Goal: Task Accomplishment & Management: Manage account settings

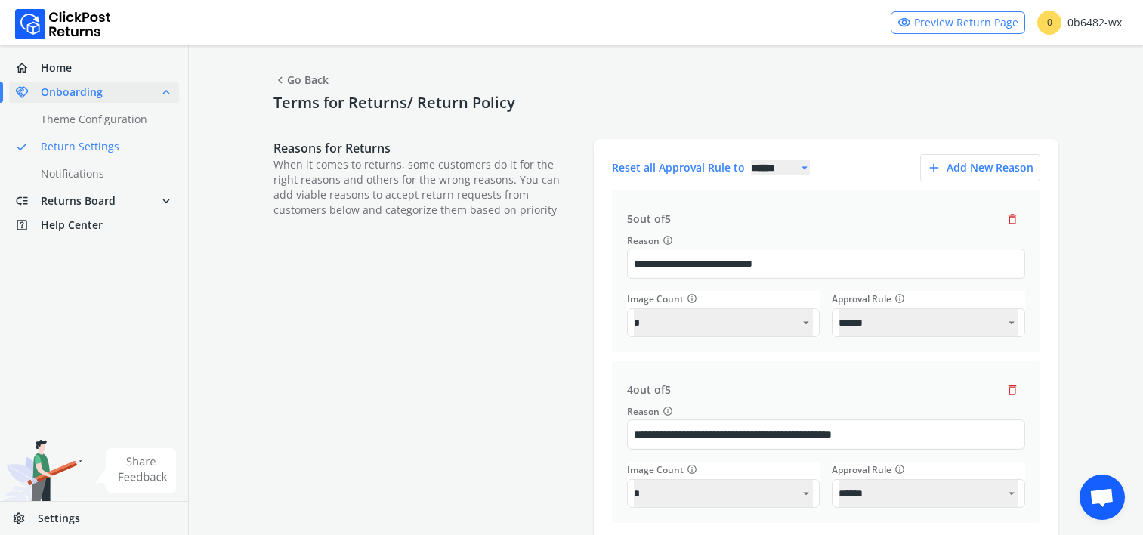
select select "******"
select select "*"
select select "******"
select select "*"
select select "******"
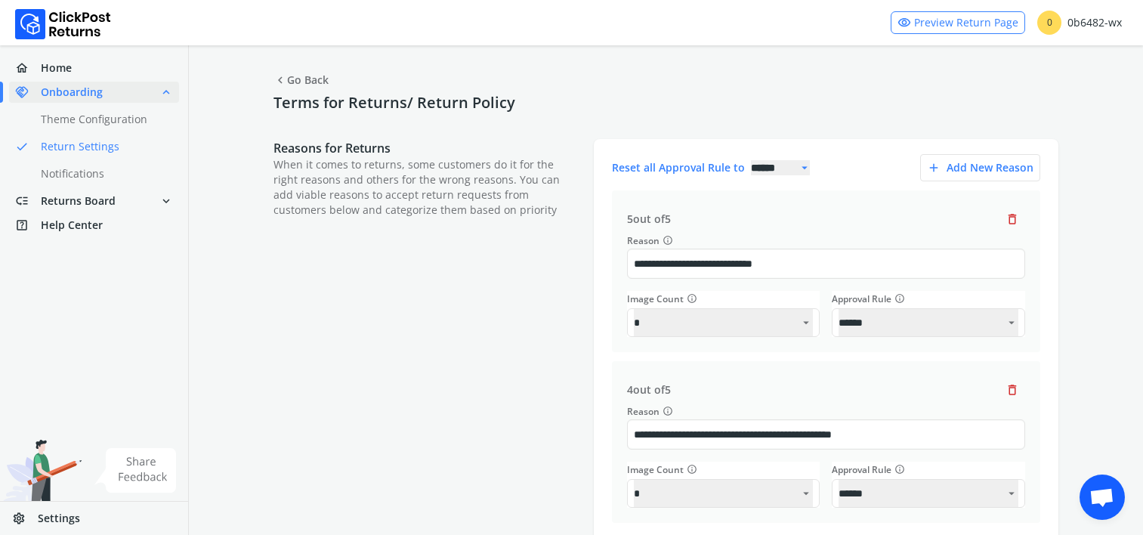
select select "**"
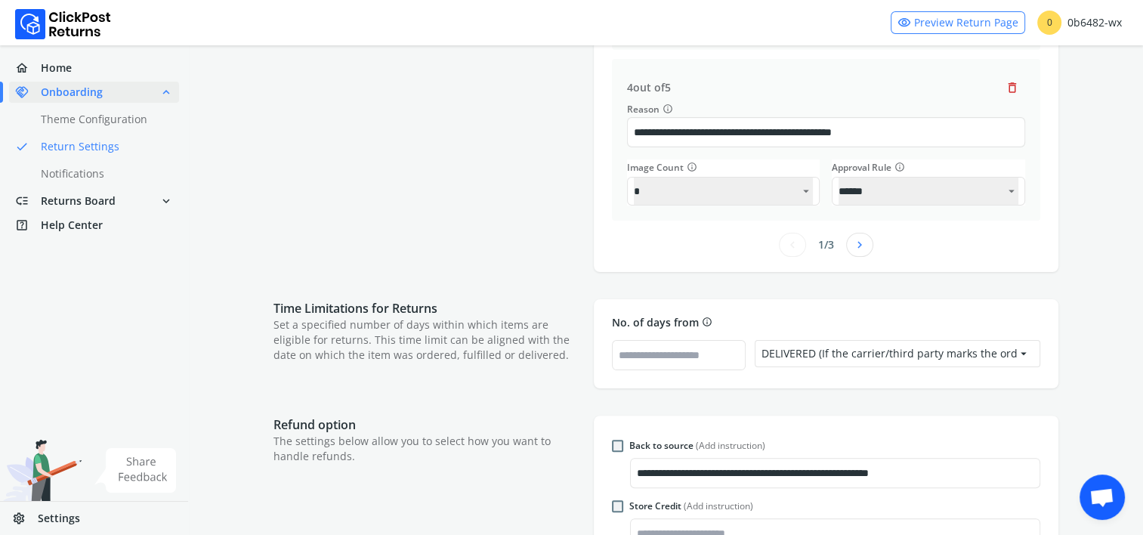
scroll to position [2368, 0]
click at [60, 63] on span "Home" at bounding box center [56, 67] width 31 height 15
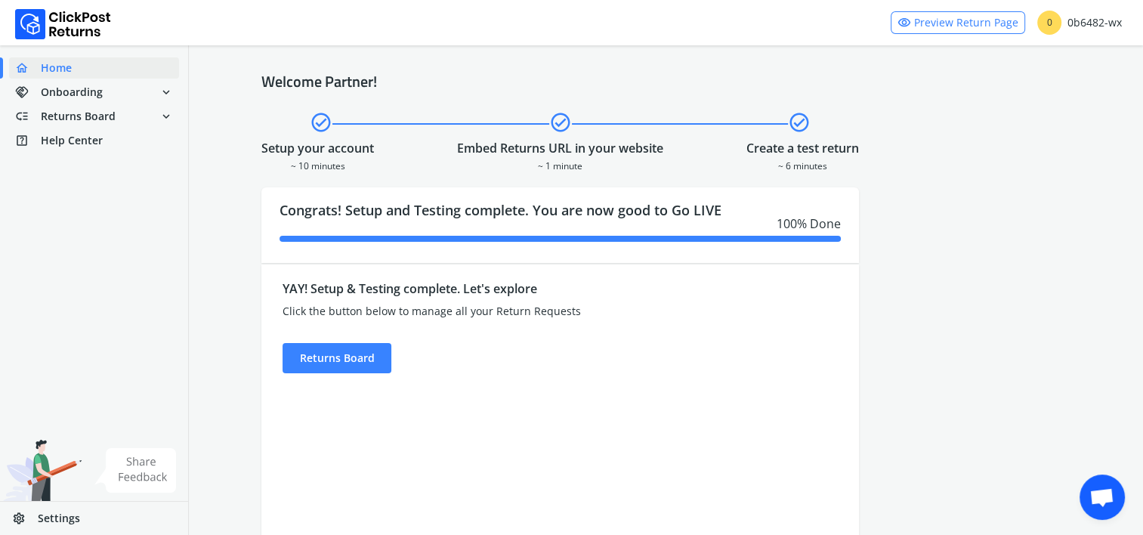
click at [1106, 505] on span "Open chat" at bounding box center [1101, 498] width 25 height 21
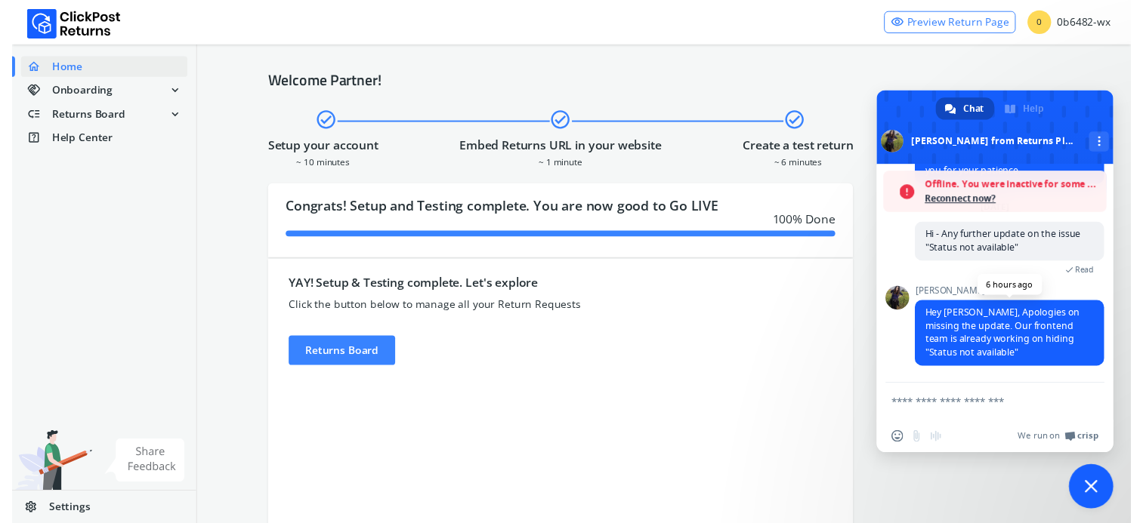
scroll to position [2417, 0]
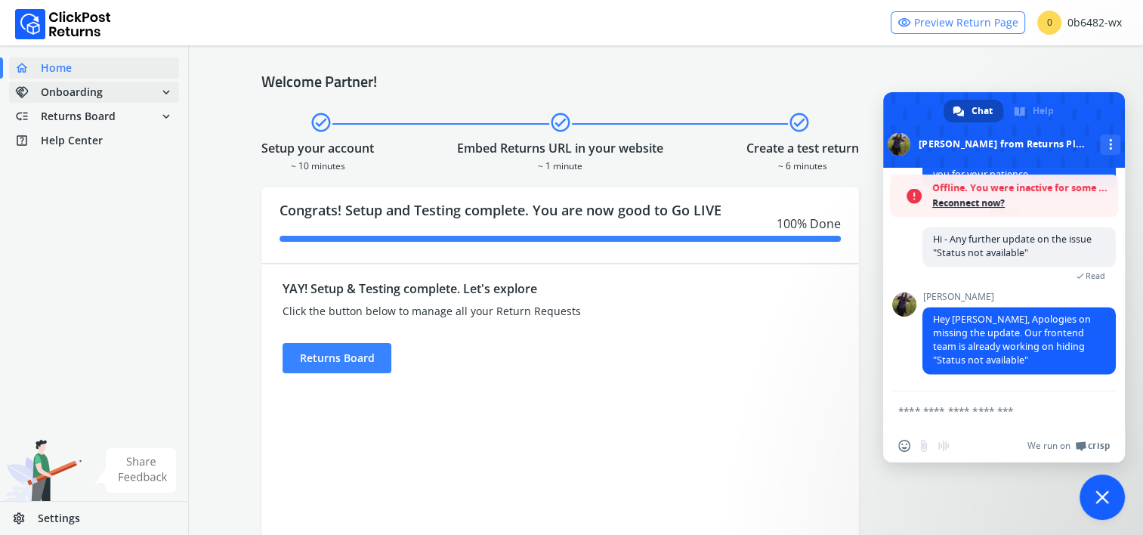
click at [61, 86] on span "Onboarding" at bounding box center [72, 92] width 62 height 15
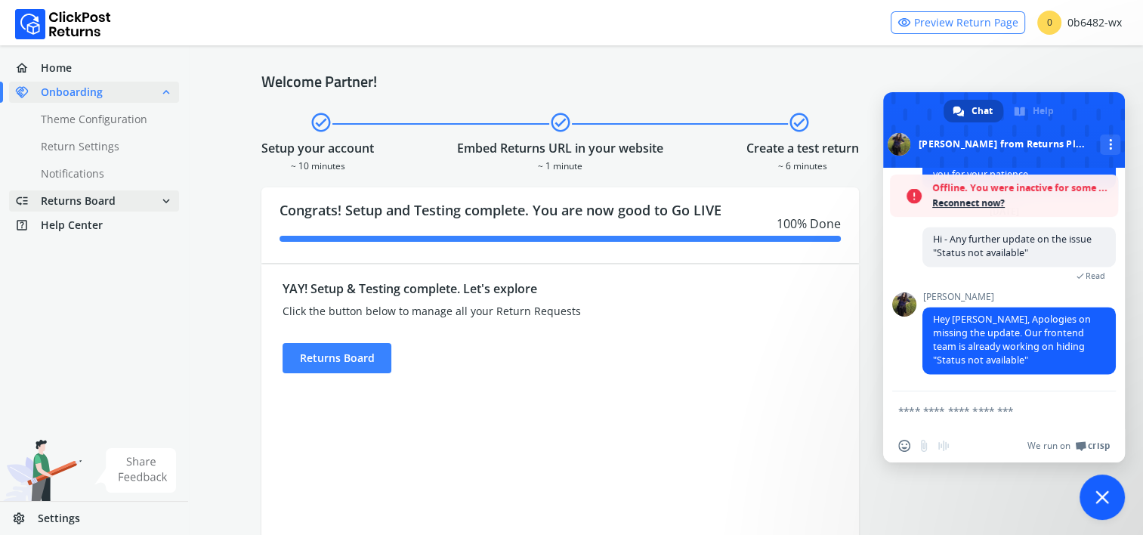
click at [94, 202] on span "Returns Board" at bounding box center [78, 200] width 75 height 15
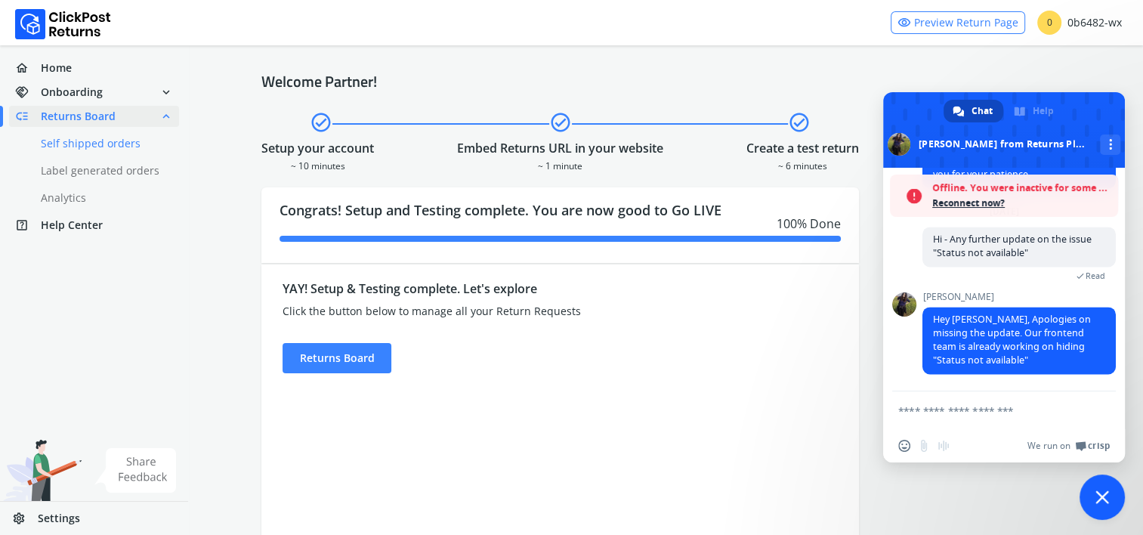
click at [88, 145] on link "done Self shipped orders" at bounding box center [103, 143] width 188 height 21
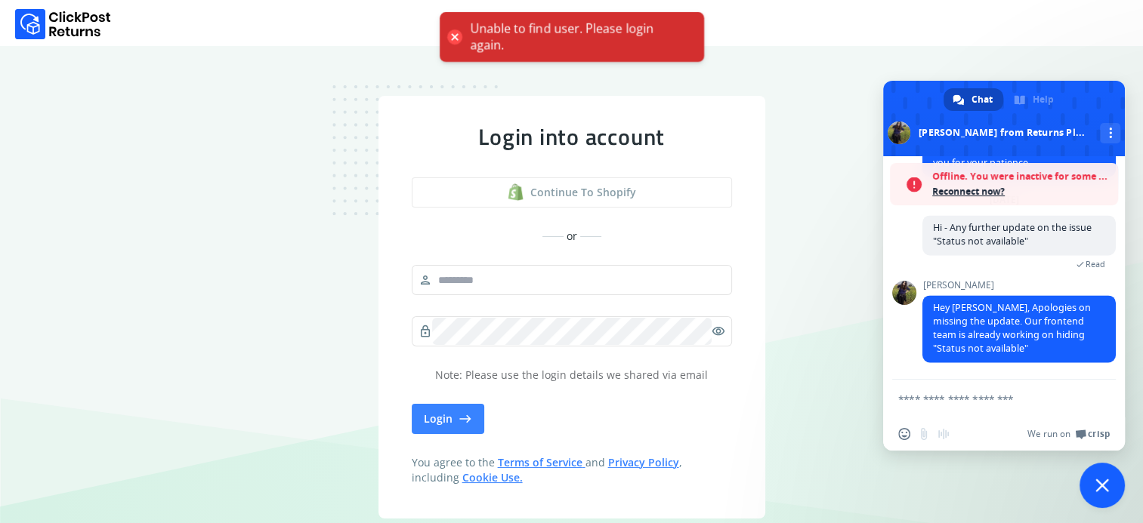
click at [583, 193] on span "Continue to shopify" at bounding box center [583, 192] width 106 height 15
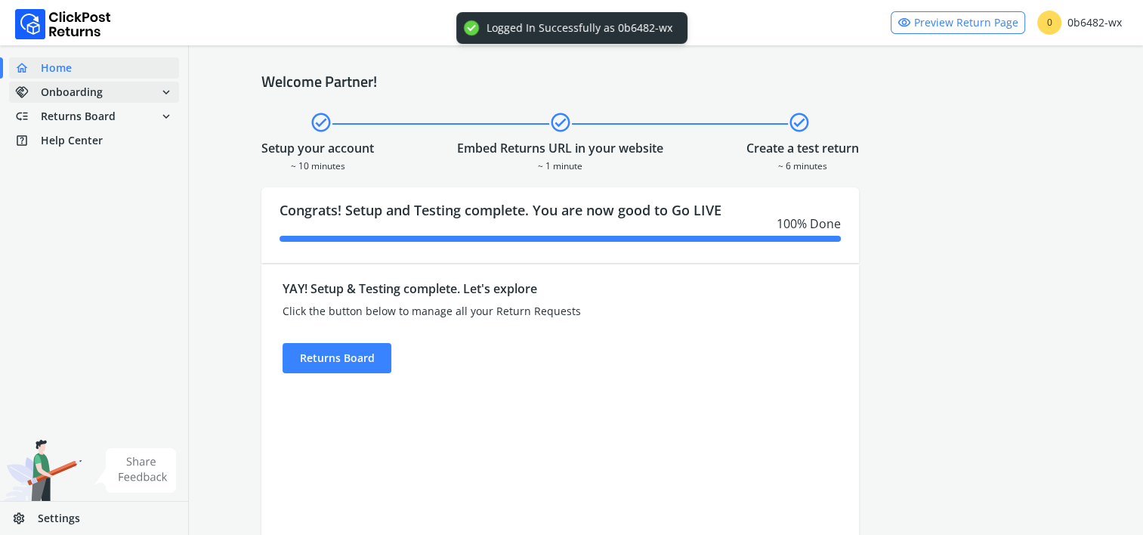
click at [54, 96] on span "Onboarding" at bounding box center [72, 92] width 62 height 15
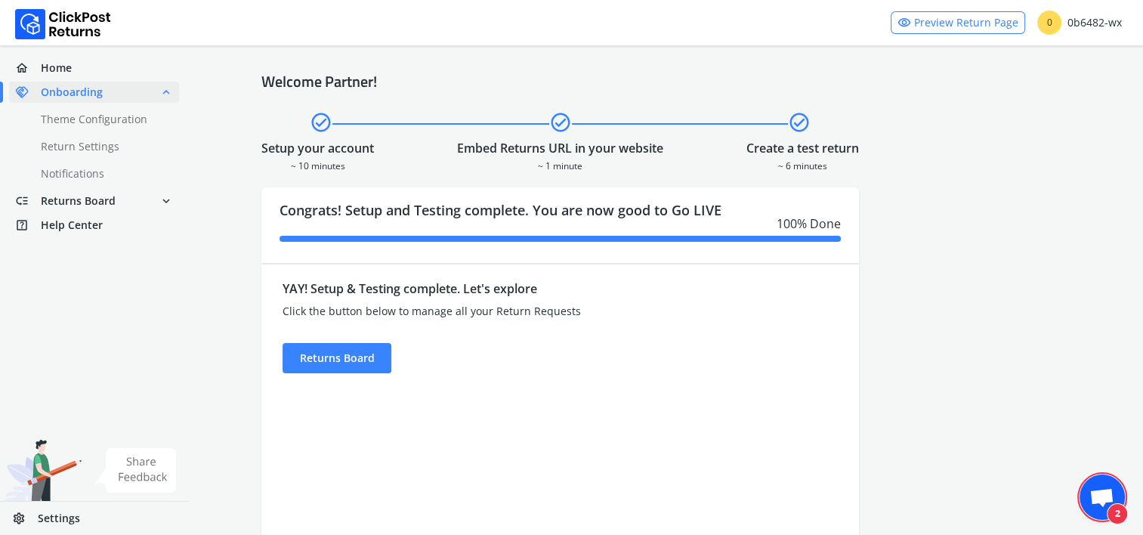
scroll to position [2368, 0]
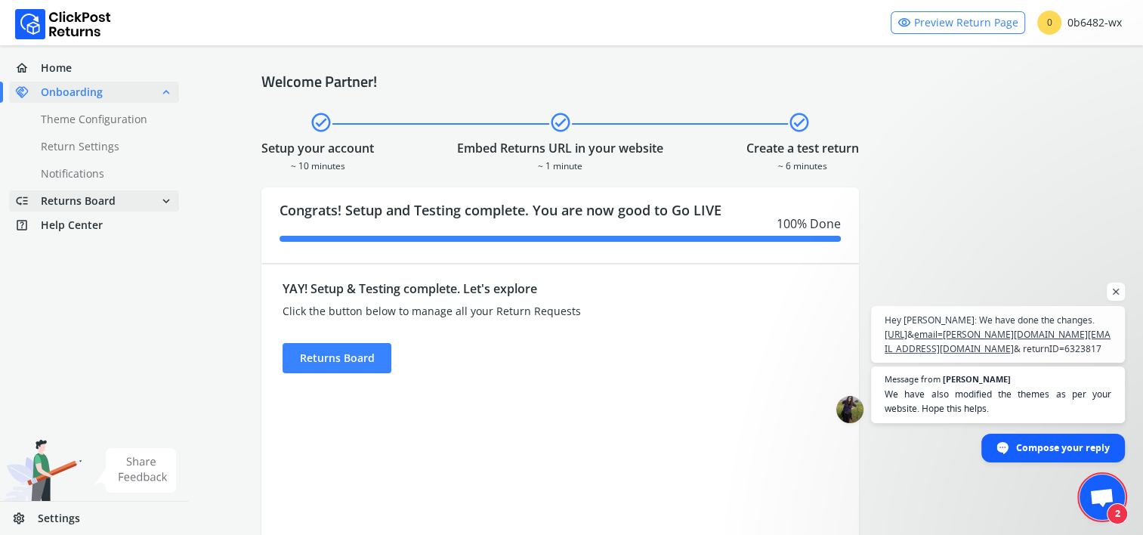
click at [94, 193] on span "Returns Board" at bounding box center [78, 200] width 75 height 15
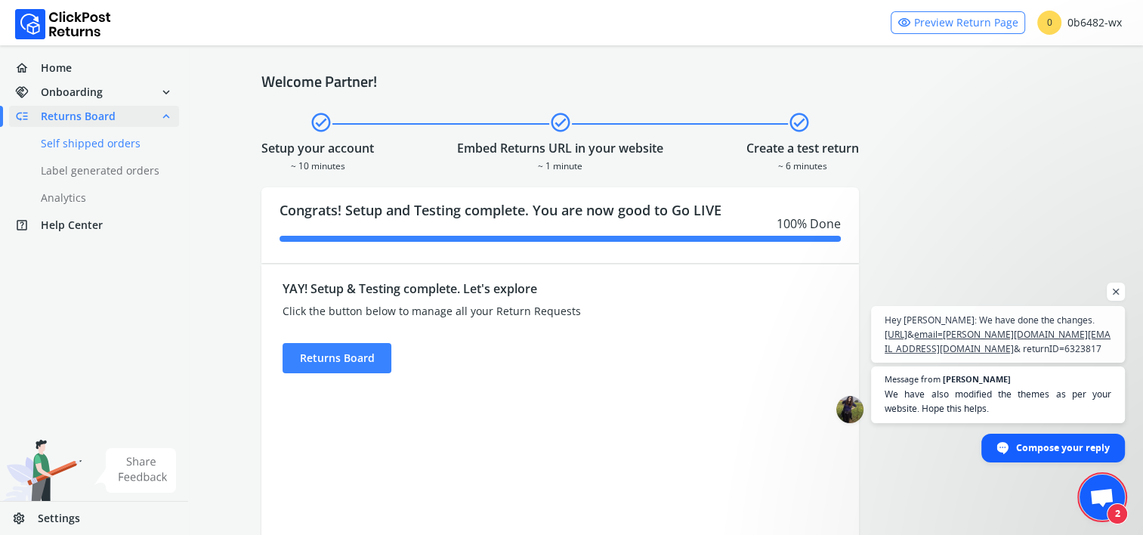
click at [96, 147] on link "done Self shipped orders" at bounding box center [103, 143] width 188 height 21
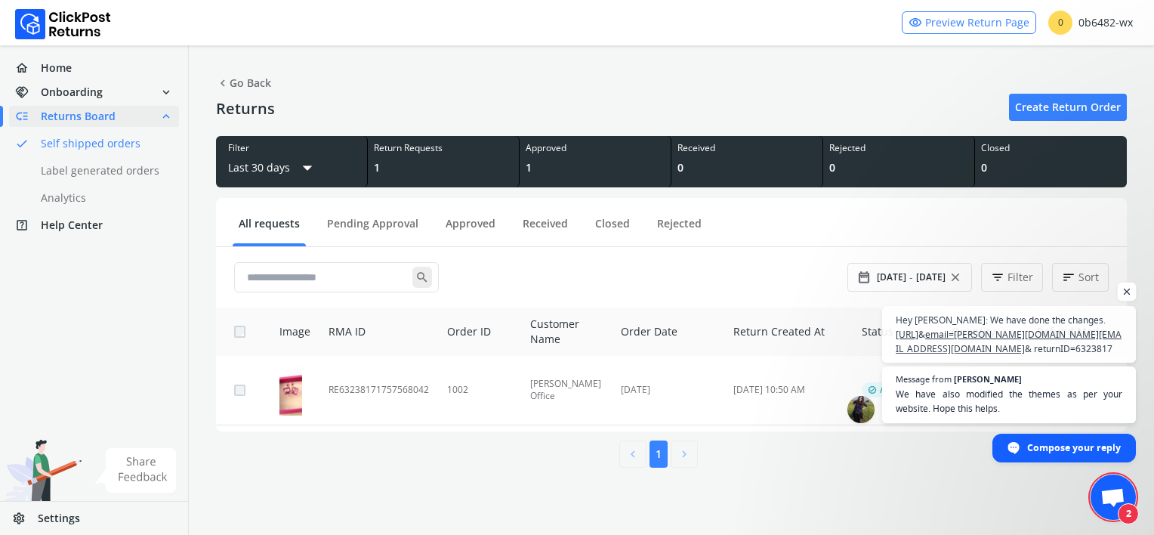
click at [1129, 282] on span "Open chat" at bounding box center [1127, 291] width 19 height 19
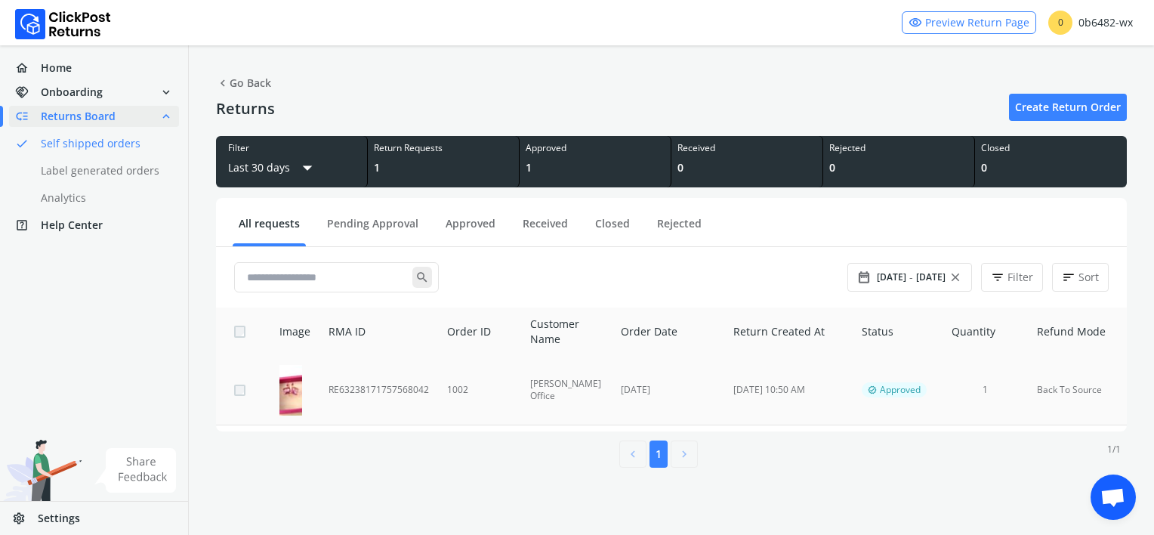
click at [406, 390] on td "RE63238171757568042" at bounding box center [378, 390] width 119 height 69
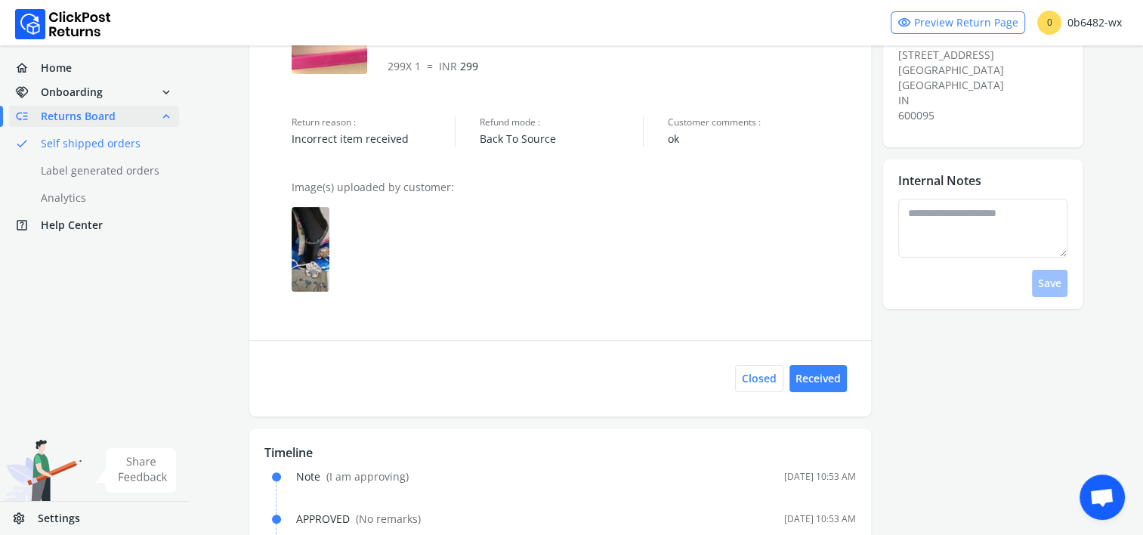
scroll to position [302, 0]
click at [827, 377] on button "Received" at bounding box center [817, 375] width 57 height 27
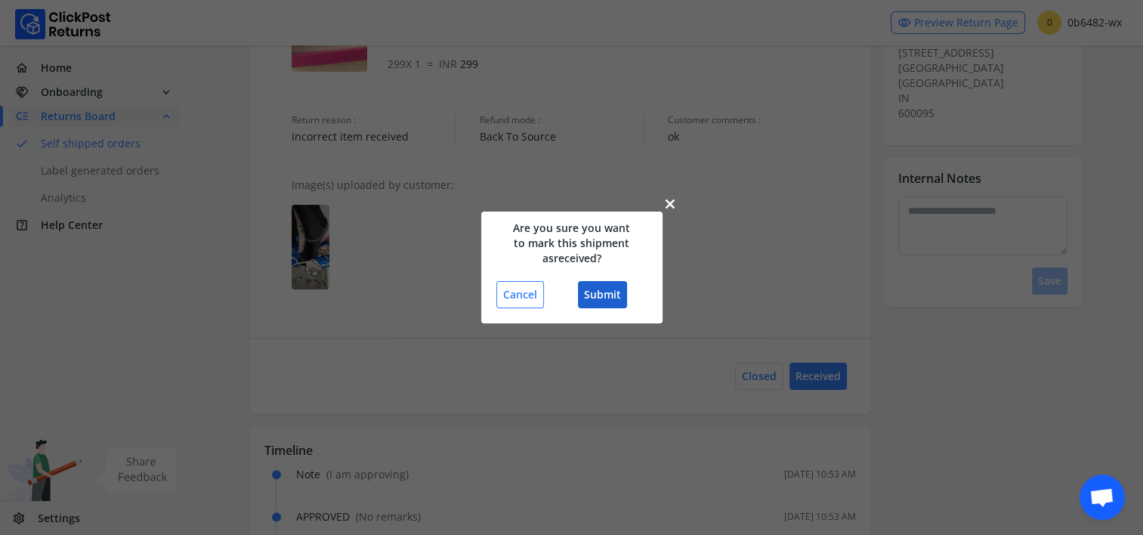
click at [609, 294] on button "Submit" at bounding box center [602, 294] width 49 height 27
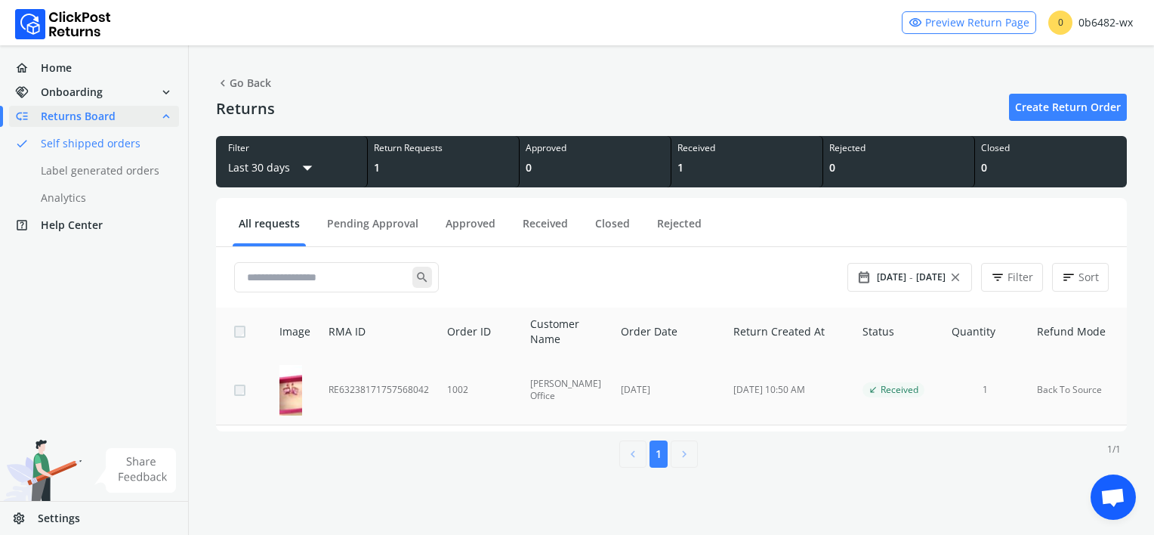
click at [390, 390] on td "RE63238171757568042" at bounding box center [378, 390] width 119 height 69
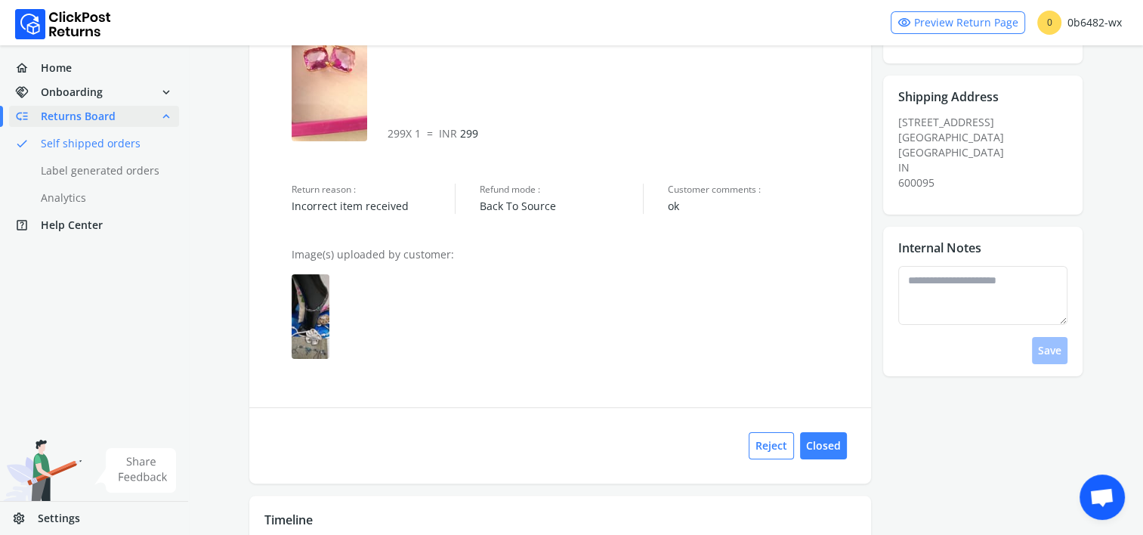
scroll to position [187, 0]
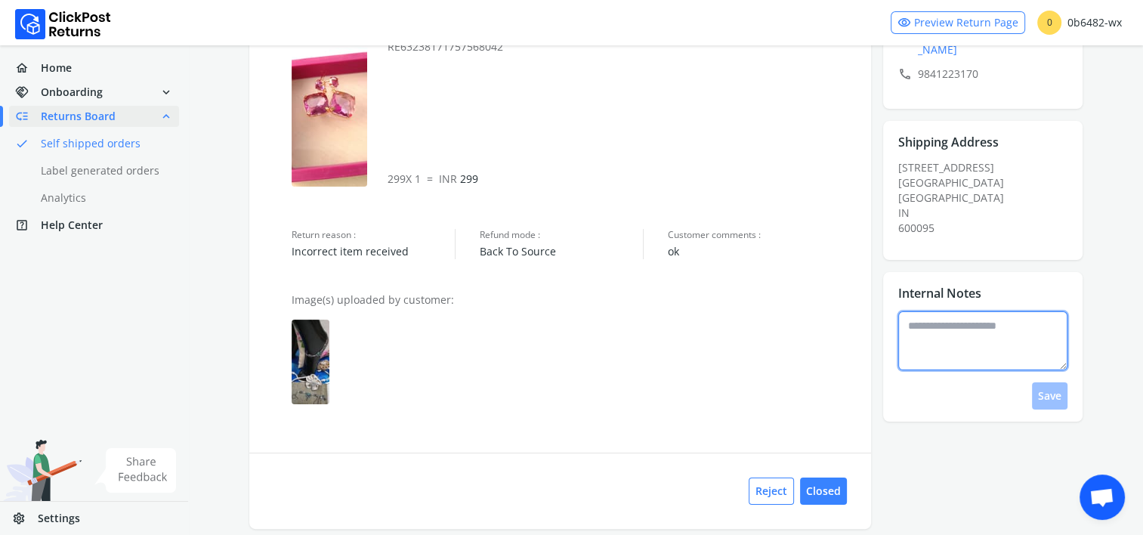
click at [961, 319] on textarea at bounding box center [982, 340] width 169 height 59
type textarea "**********"
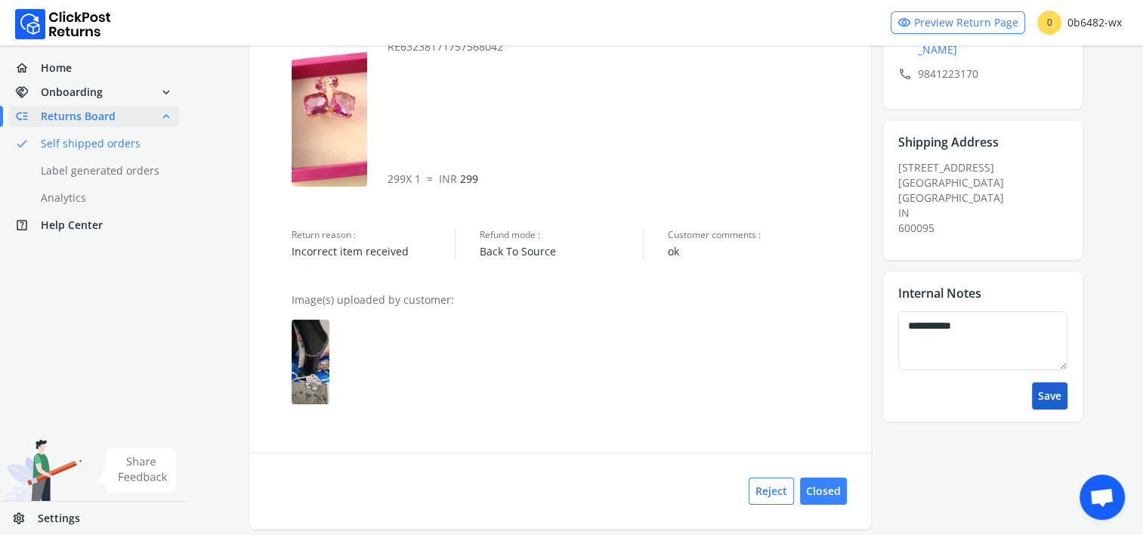
click at [1050, 385] on button "Save" at bounding box center [1049, 395] width 35 height 27
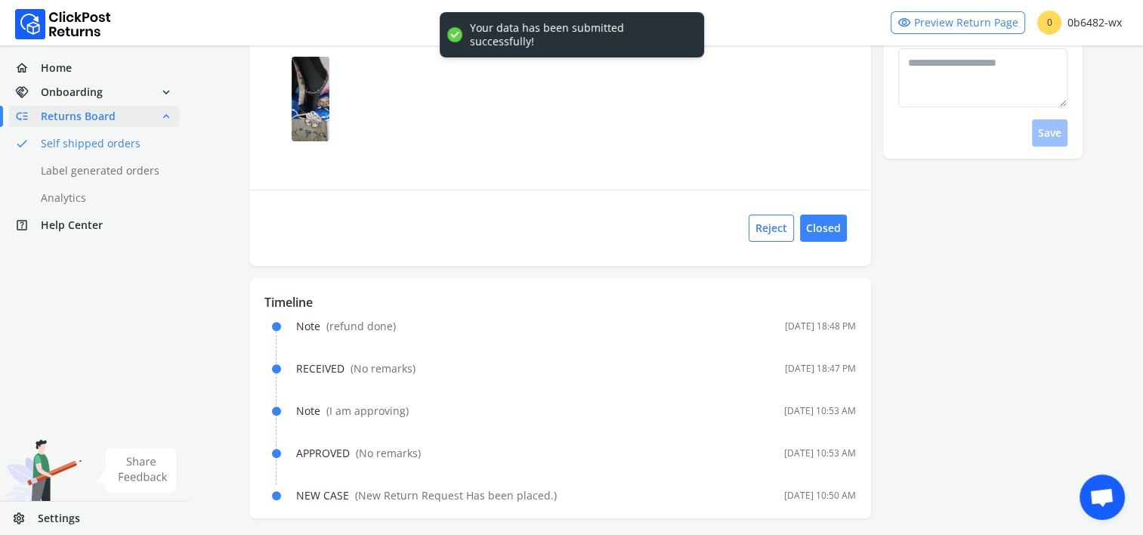
scroll to position [453, 0]
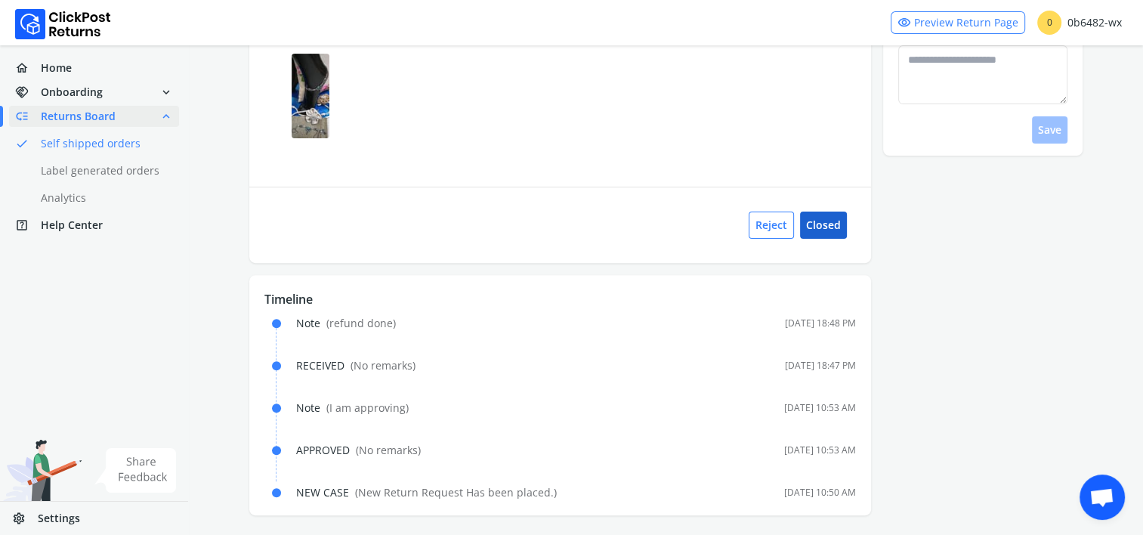
click at [828, 226] on button "Closed" at bounding box center [823, 224] width 47 height 27
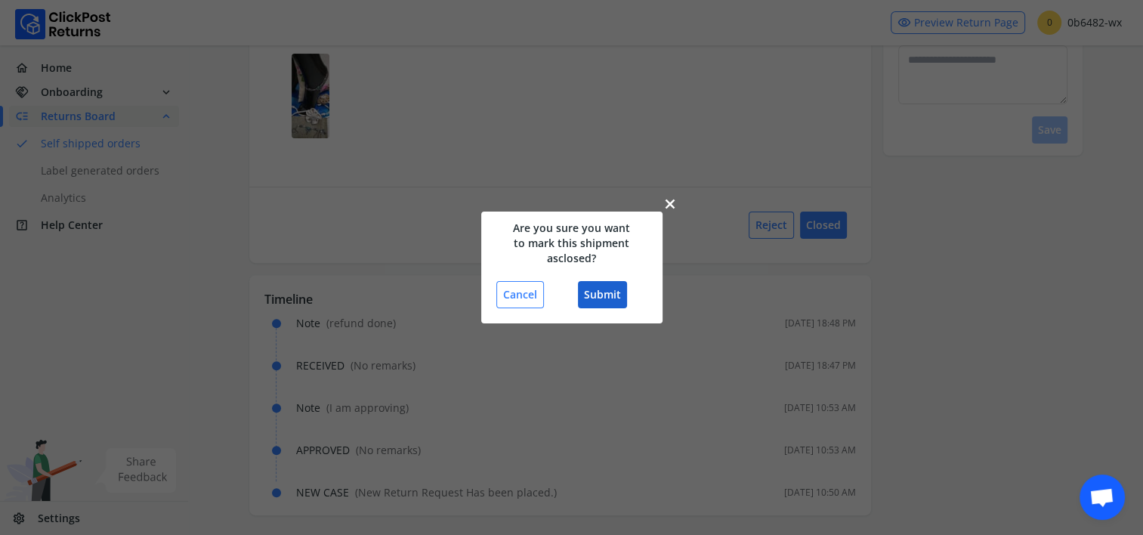
click at [600, 296] on button "Submit" at bounding box center [602, 294] width 49 height 27
